Goal: Information Seeking & Learning: Learn about a topic

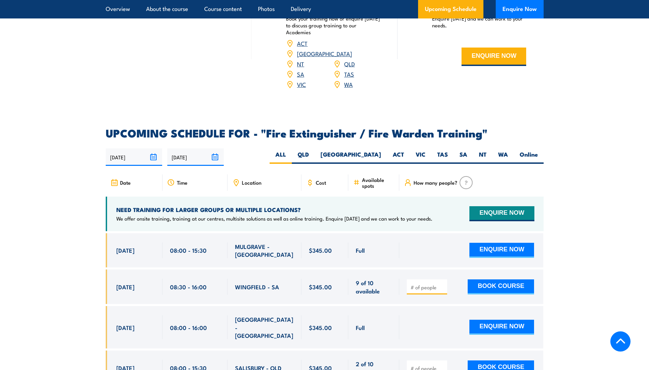
scroll to position [992, 0]
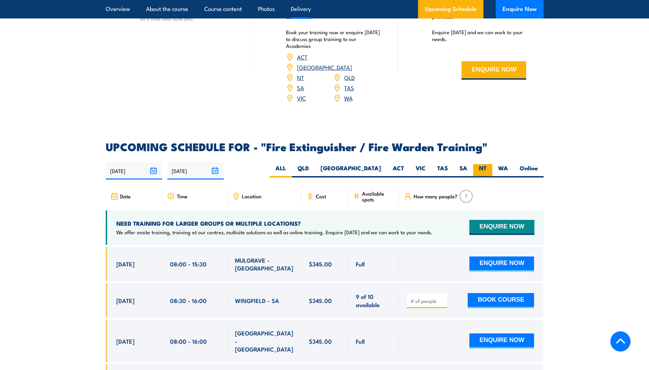
click at [480, 164] on label "NT" at bounding box center [482, 170] width 19 height 13
click at [487, 164] on input "NT" at bounding box center [489, 166] width 4 height 4
radio input "true"
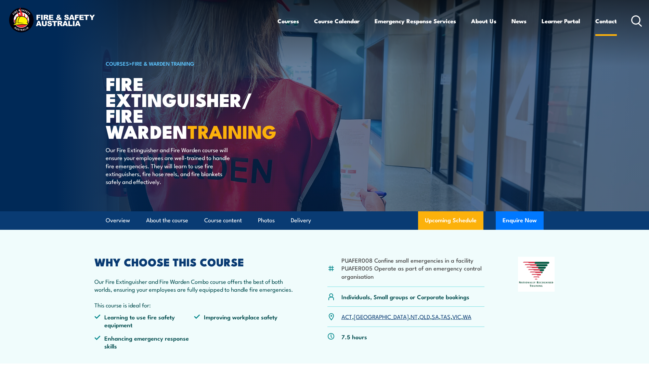
click at [605, 20] on link "Contact" at bounding box center [606, 21] width 22 height 18
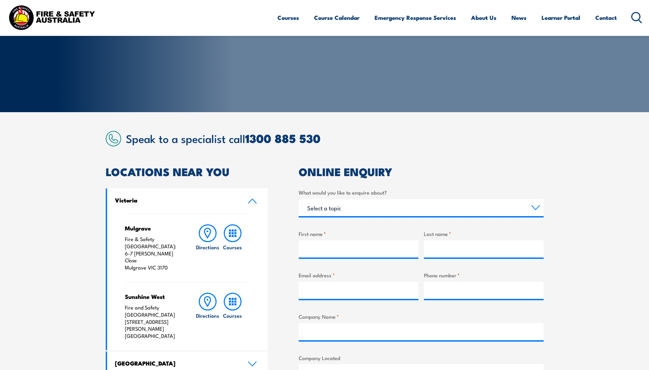
scroll to position [68, 0]
